Goal: Transaction & Acquisition: Purchase product/service

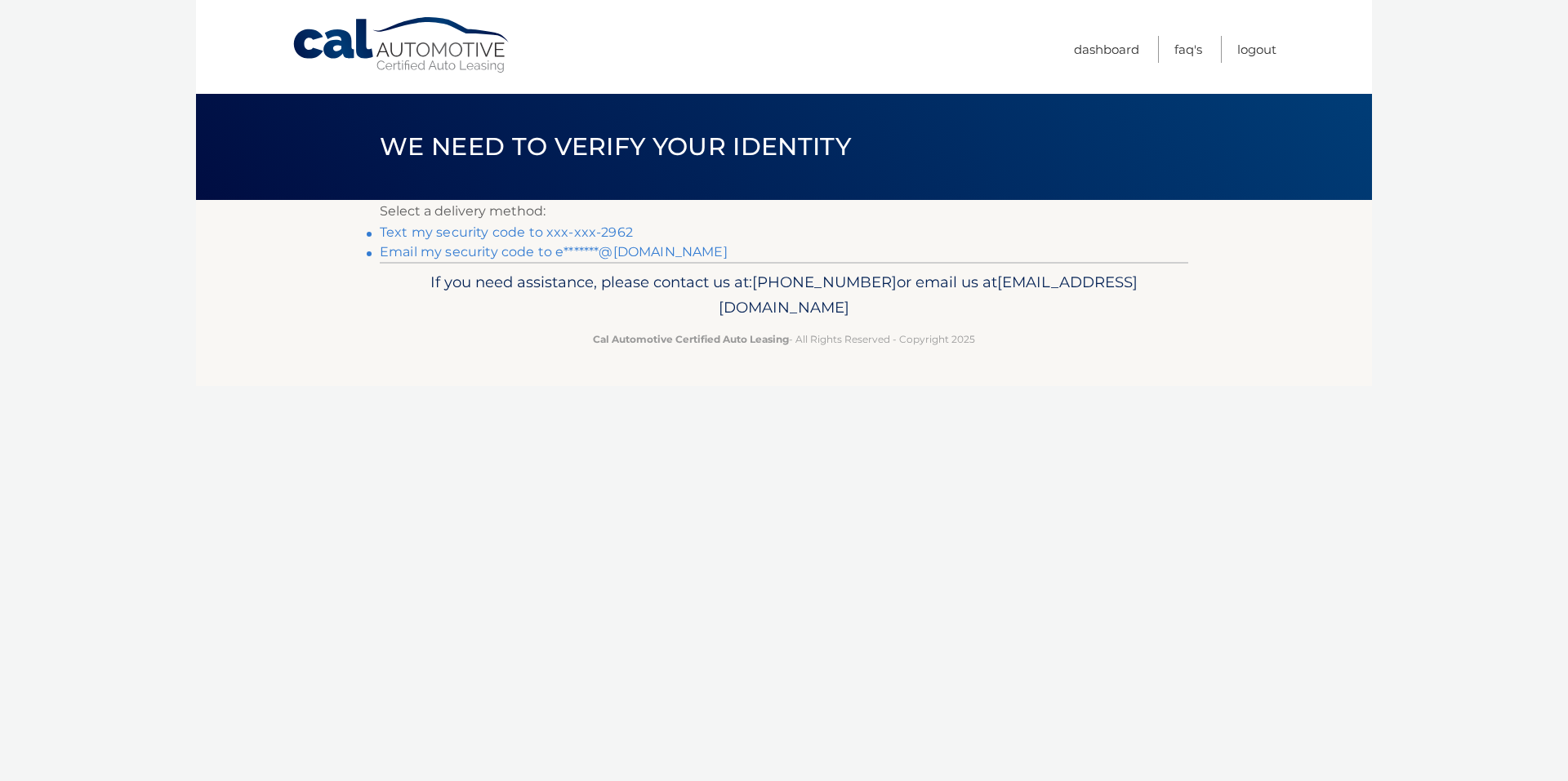
click at [535, 231] on link "Text my security code to xxx-xxx-2962" at bounding box center [506, 232] width 253 height 15
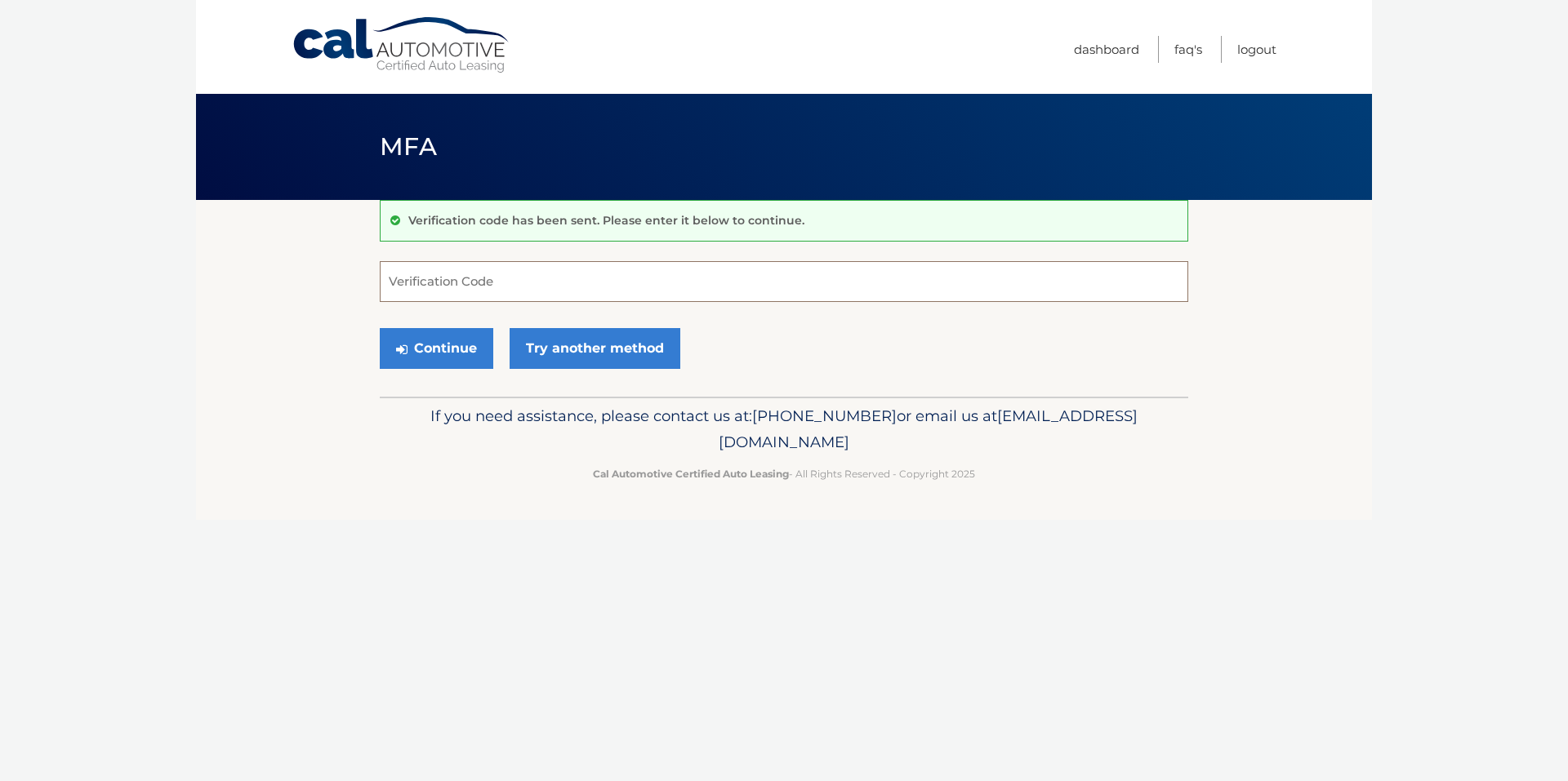
click at [465, 280] on input "Verification Code" at bounding box center [783, 282] width 808 height 41
type input "788117"
click at [451, 348] on button "Continue" at bounding box center [436, 348] width 114 height 41
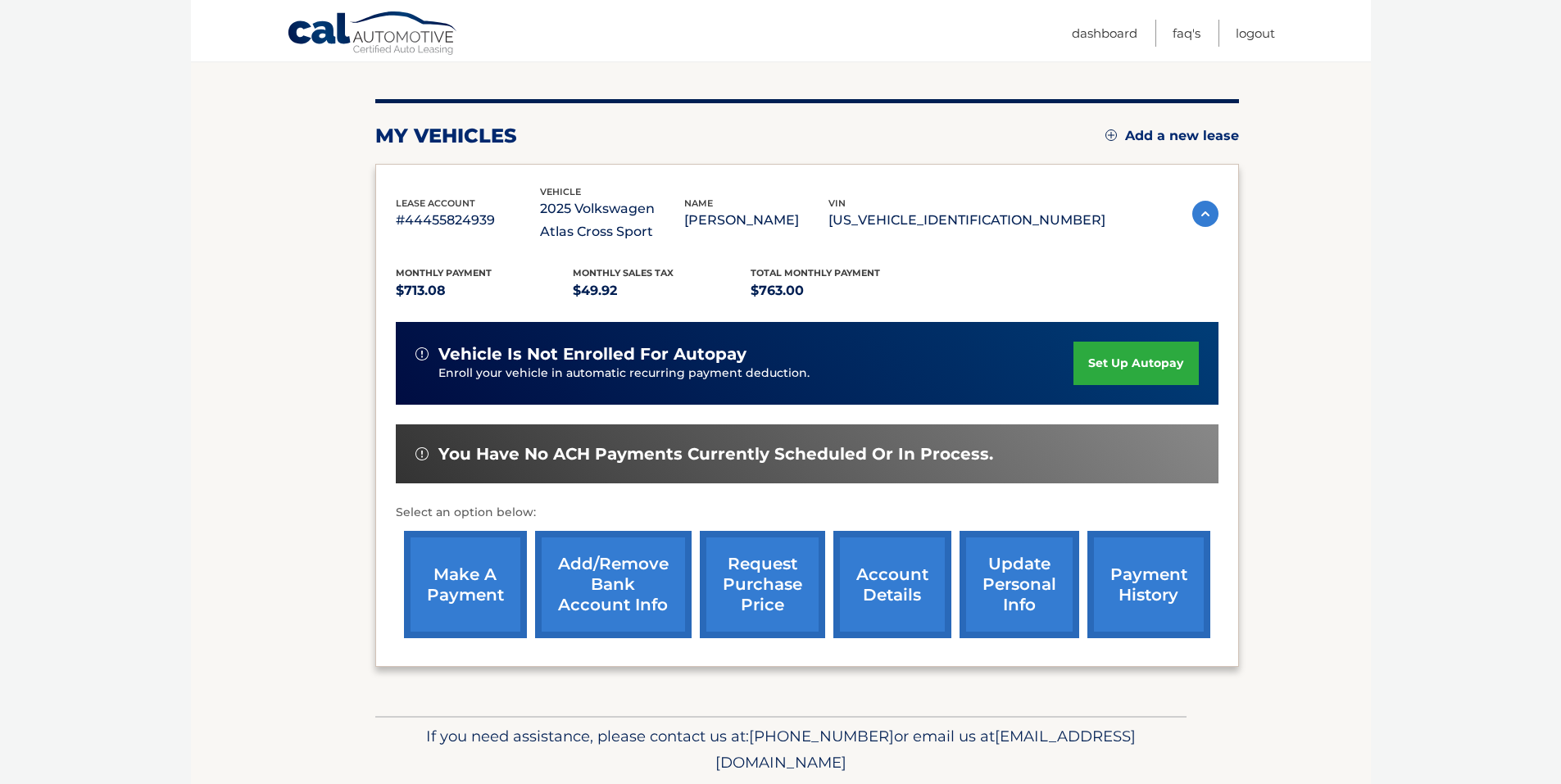
scroll to position [232, 0]
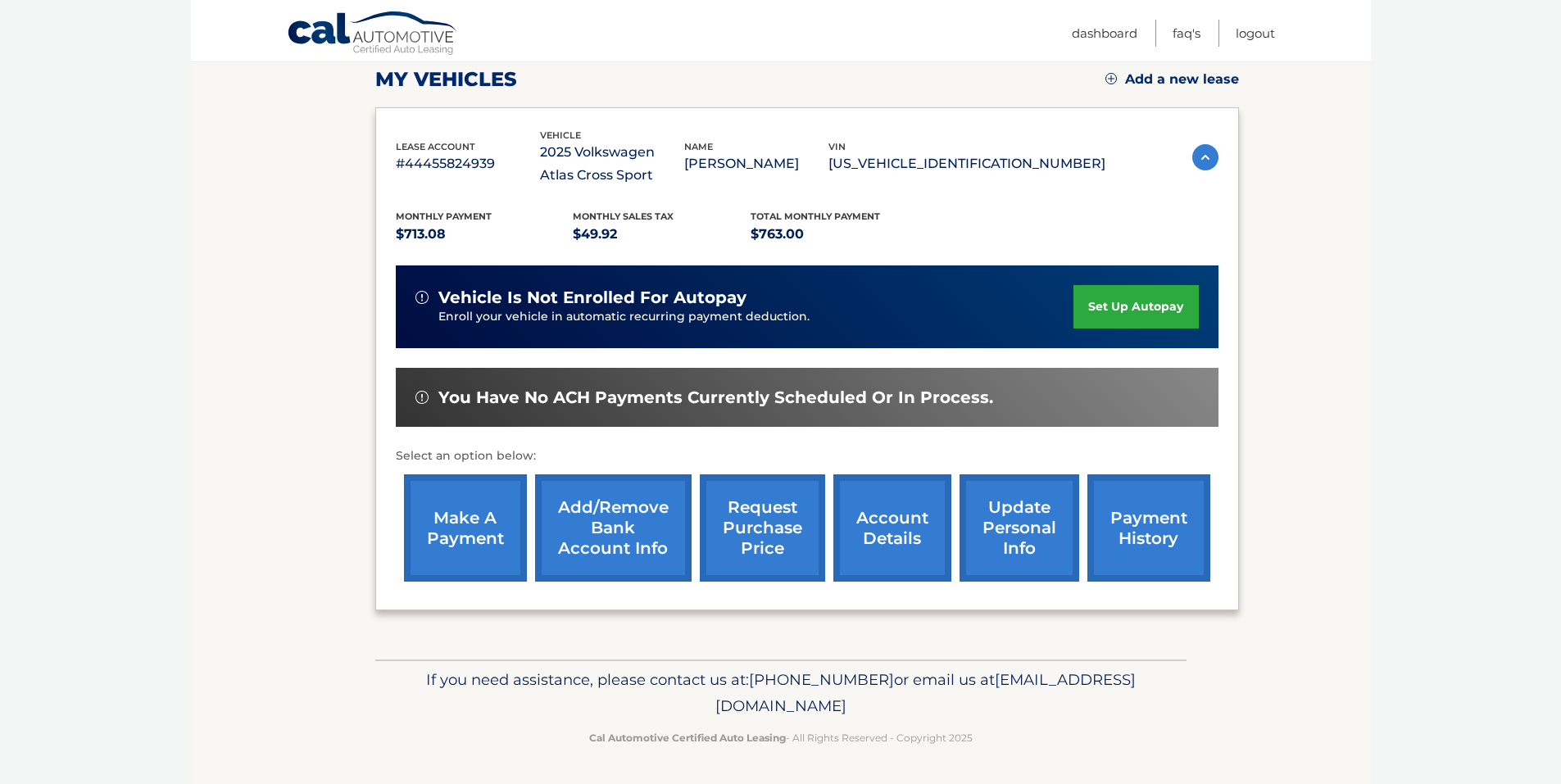
click at [469, 515] on link "make a payment" at bounding box center [466, 527] width 123 height 107
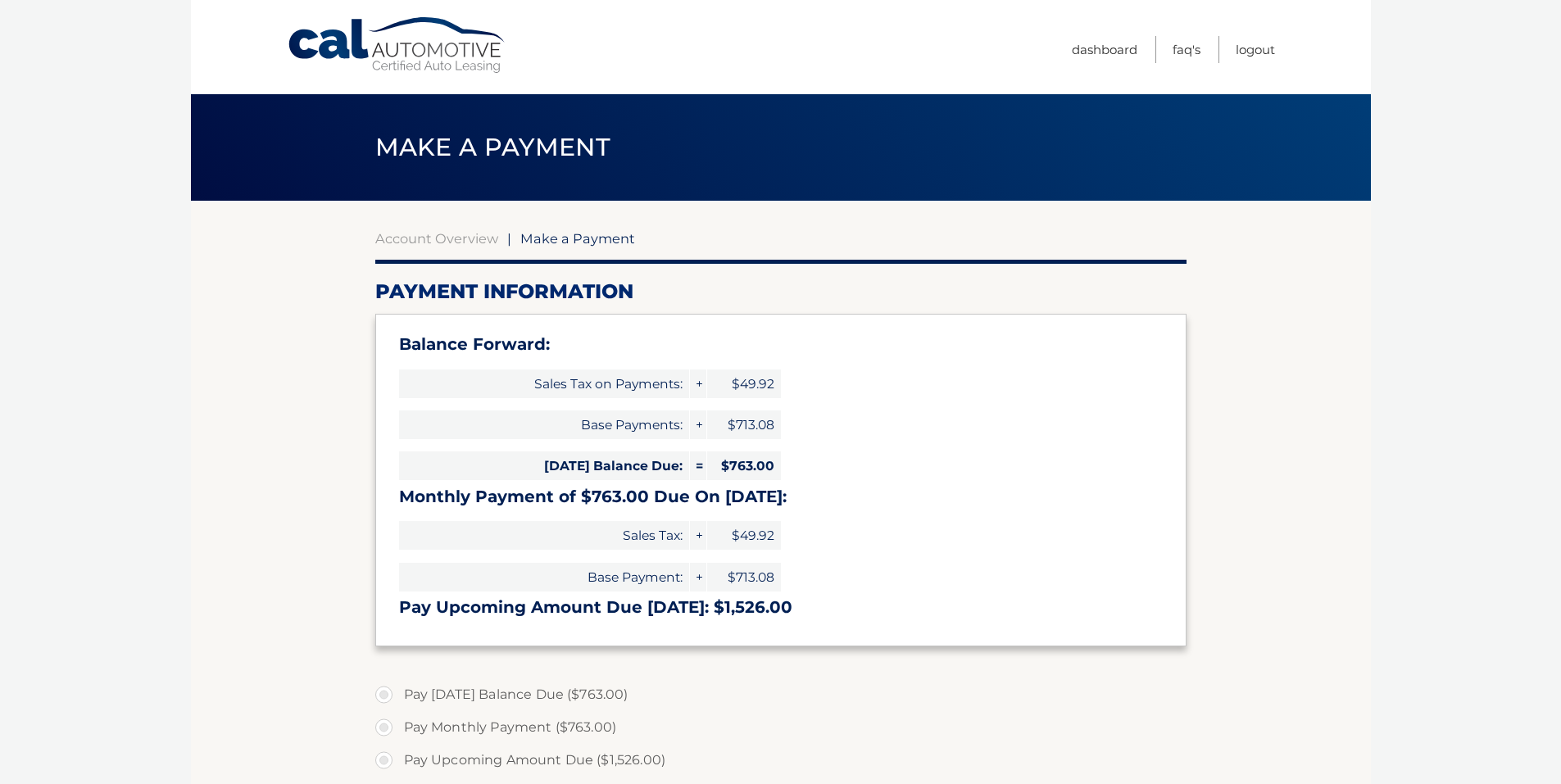
select select "OTY1YTdmNzMtY2M1Ni00N2E3LTkwNjQtMTY5YThlZWYzOGFl"
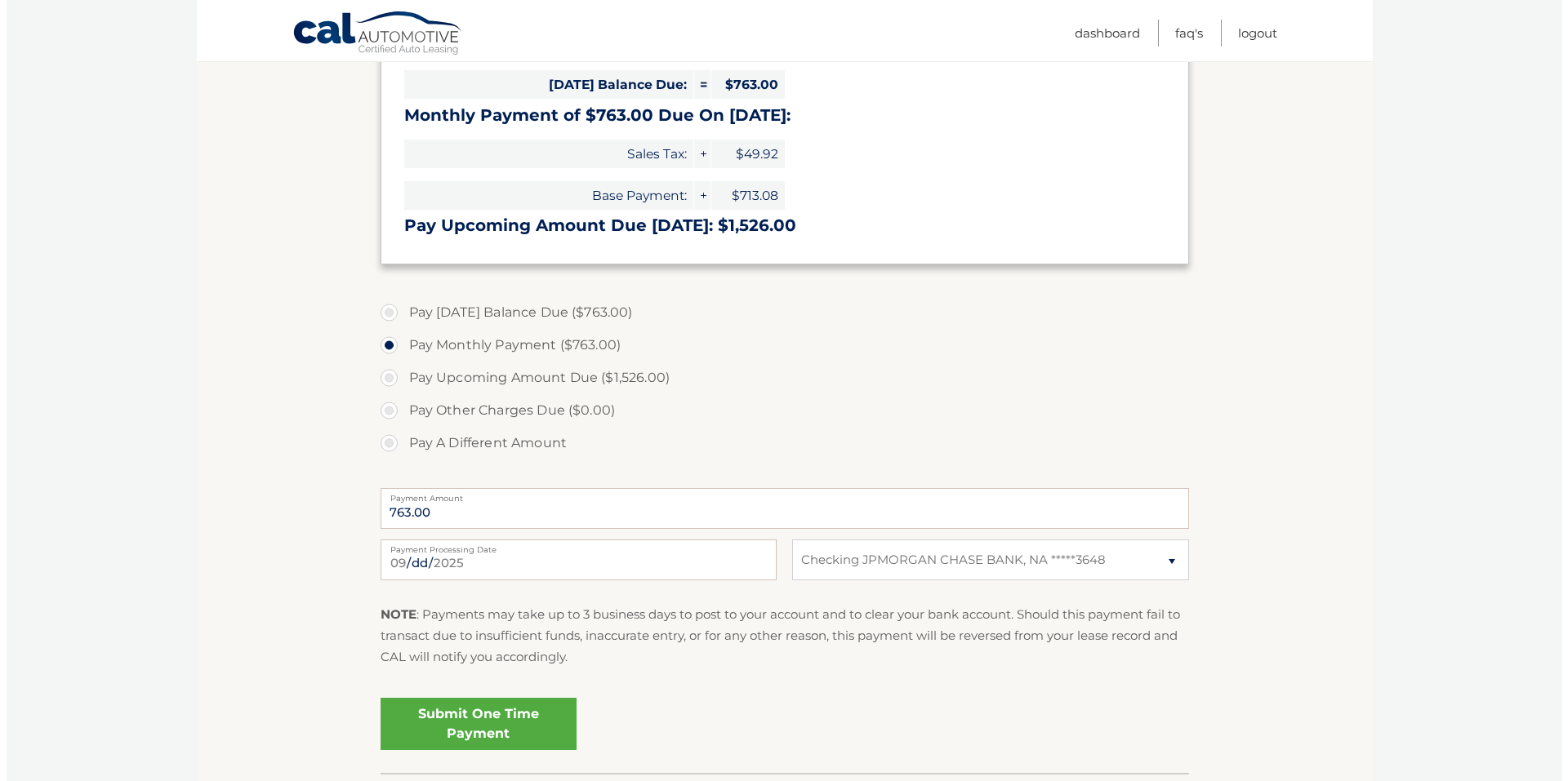
scroll to position [408, 0]
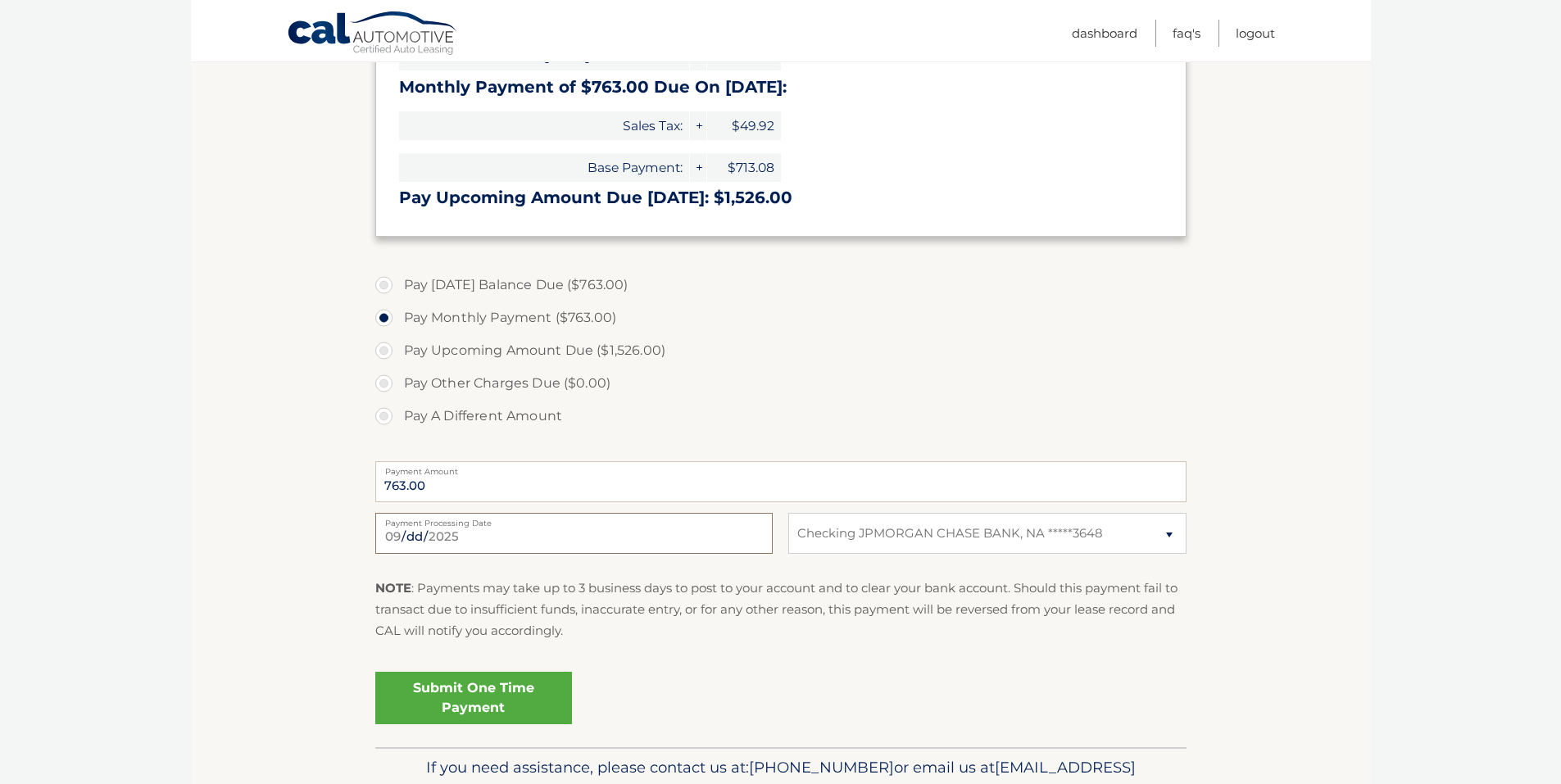
click at [424, 538] on input "2025-09-05" at bounding box center [574, 533] width 398 height 41
type input "2025-09-10"
click at [501, 706] on link "Submit One Time Payment" at bounding box center [474, 698] width 197 height 52
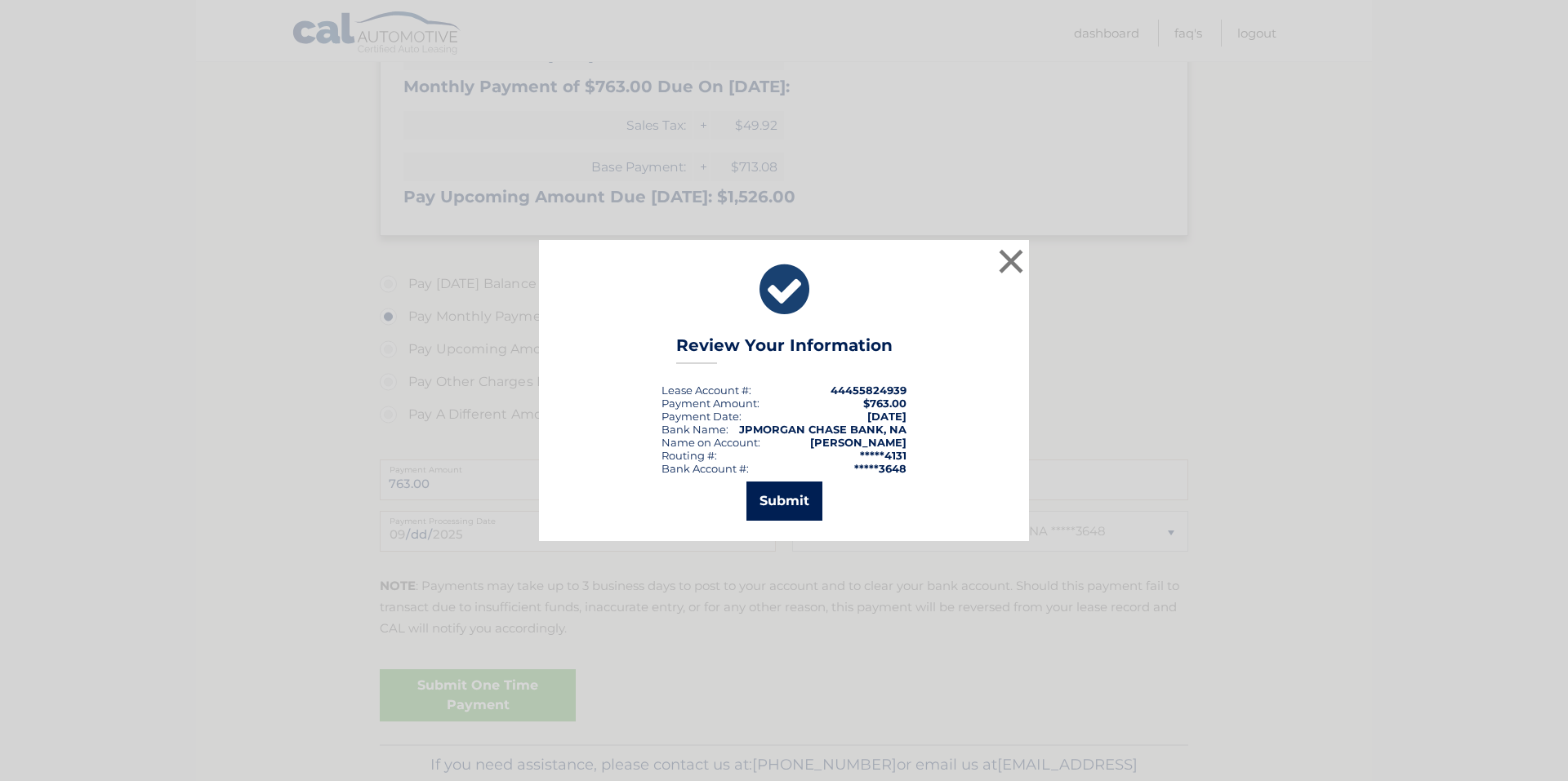
click at [784, 504] on button "Submit" at bounding box center [784, 501] width 76 height 40
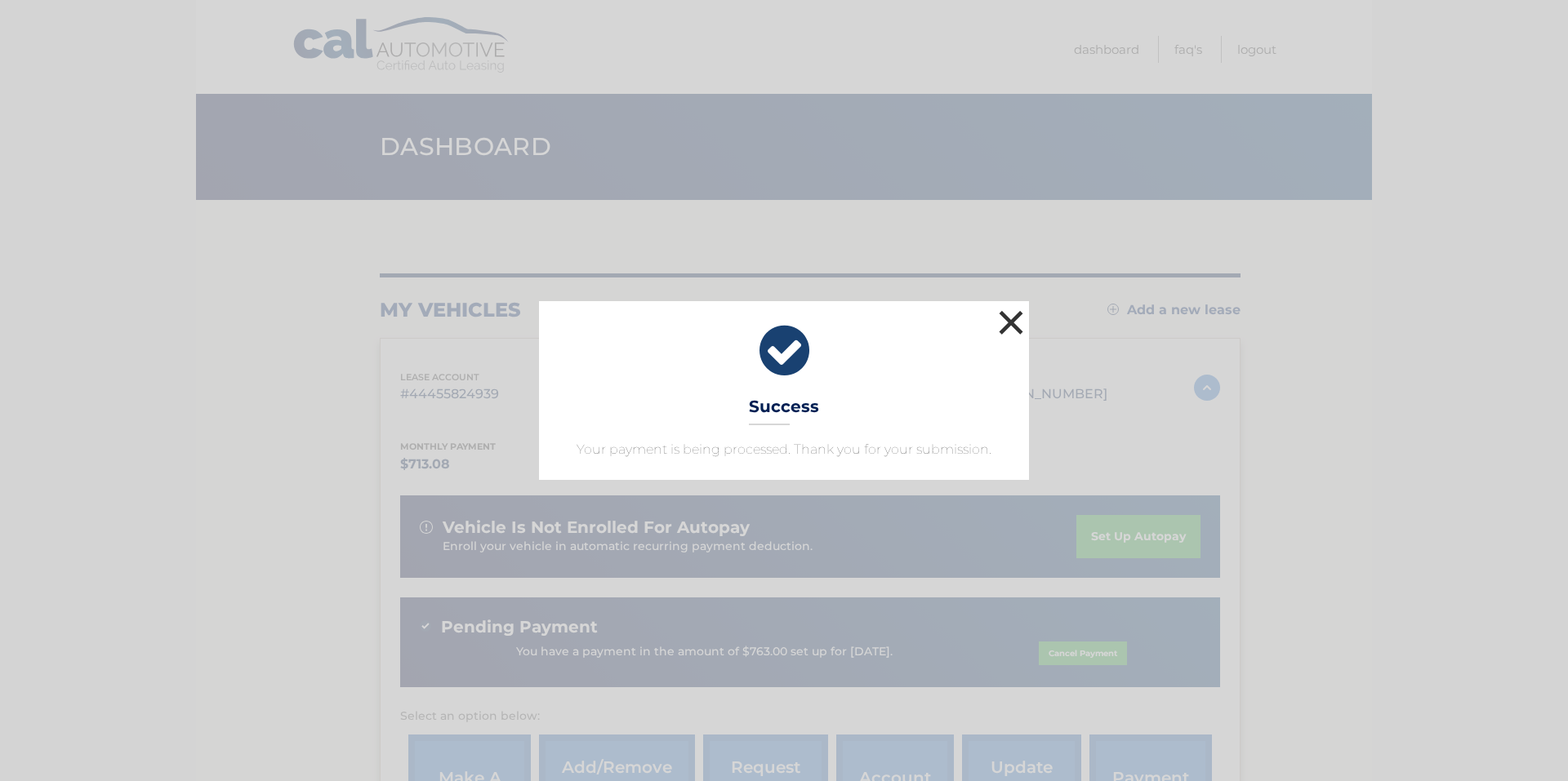
click at [1014, 326] on button "×" at bounding box center [1010, 322] width 33 height 33
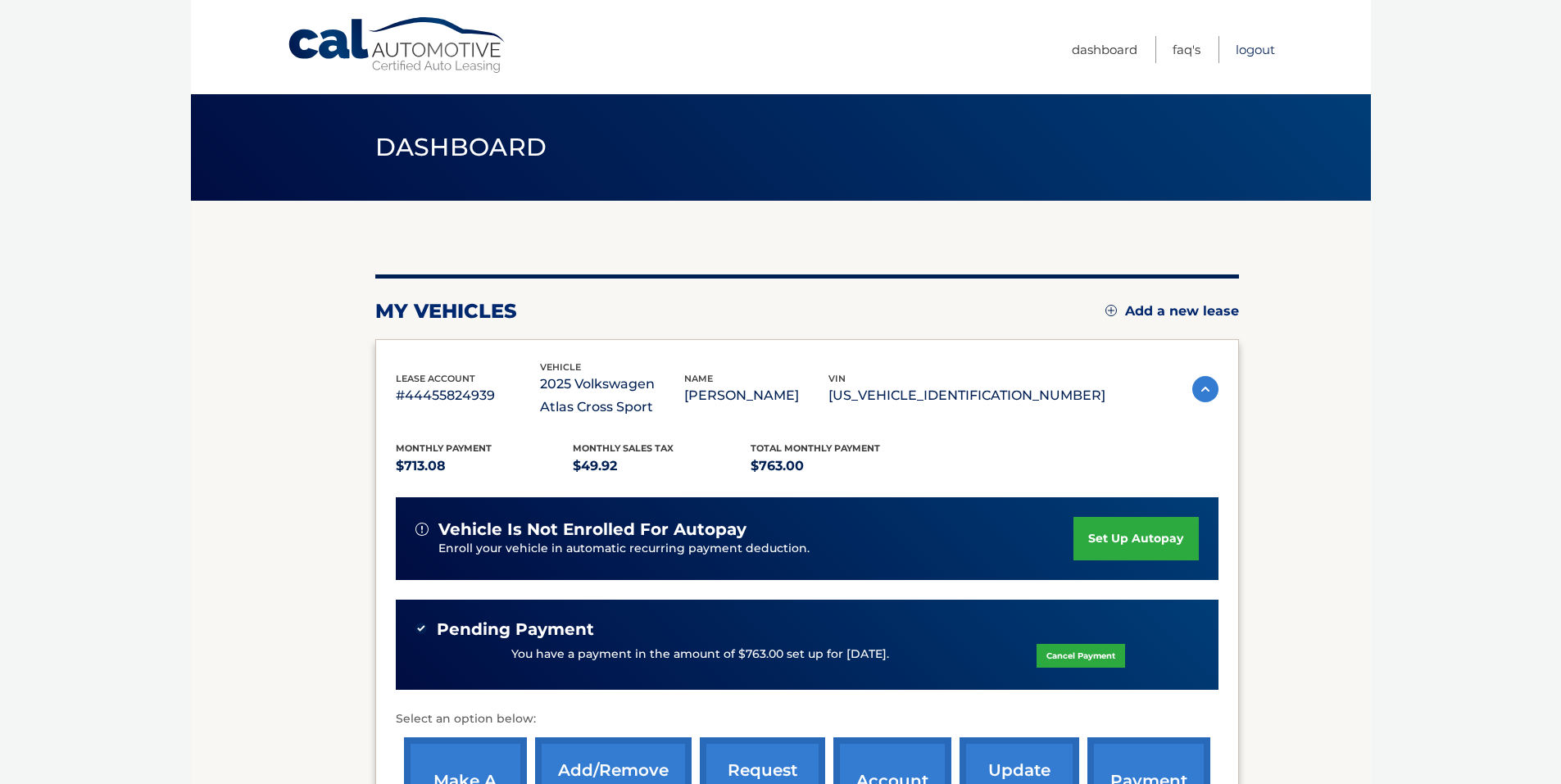
click at [1262, 51] on link "Logout" at bounding box center [1255, 50] width 40 height 27
